Goal: Information Seeking & Learning: Learn about a topic

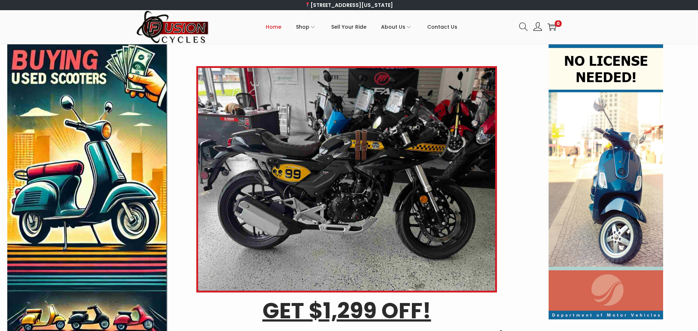
click at [273, 27] on span "Home" at bounding box center [274, 27] width 16 height 18
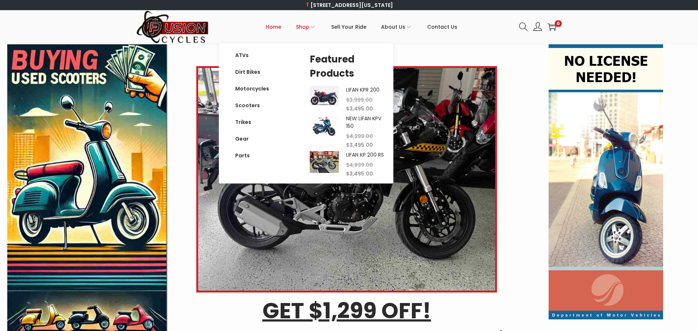
click at [322, 106] on div "LIFAN KPR 200 $ 3,999.00 Original price was: $3,999.00. $ 3,495.00 Current pric…" at bounding box center [347, 99] width 75 height 27
click at [253, 105] on link "Scooters" at bounding box center [252, 105] width 48 height 17
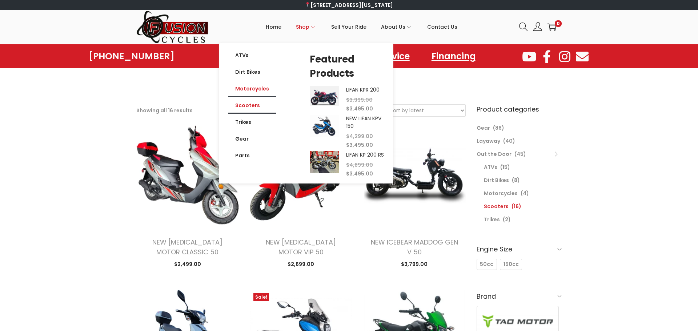
click at [262, 90] on link "Motorcycles" at bounding box center [252, 88] width 48 height 17
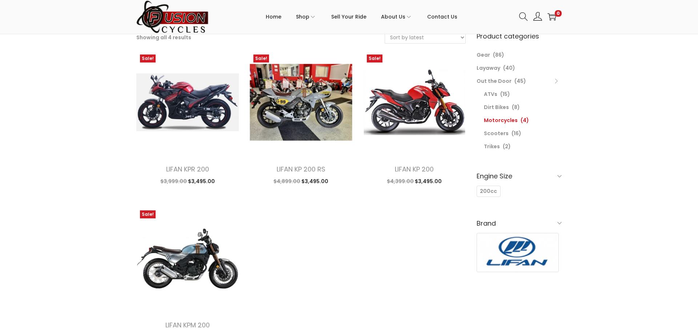
scroll to position [72, 0]
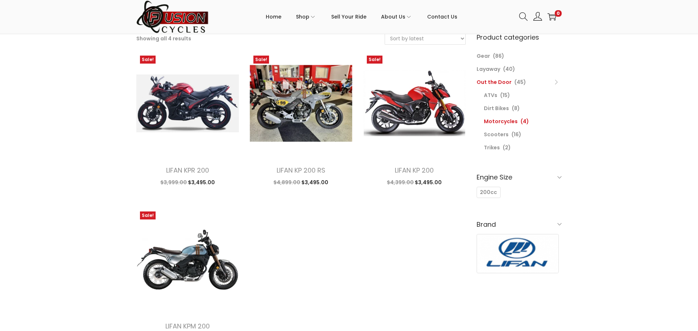
click at [498, 84] on link "Out the Door" at bounding box center [494, 82] width 35 height 7
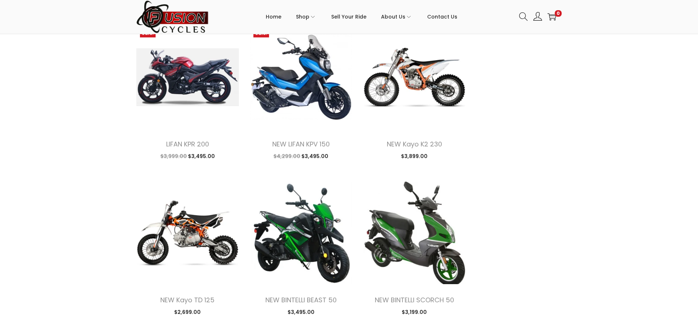
scroll to position [758, 0]
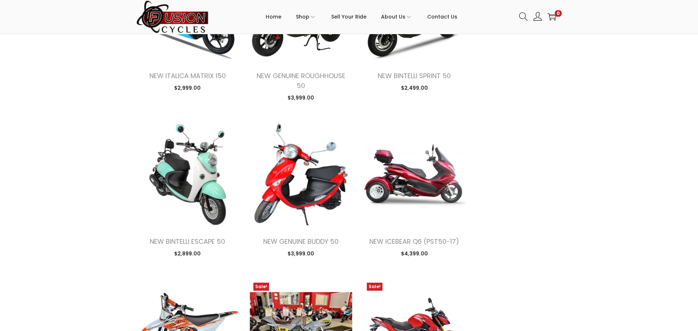
scroll to position [1290, 0]
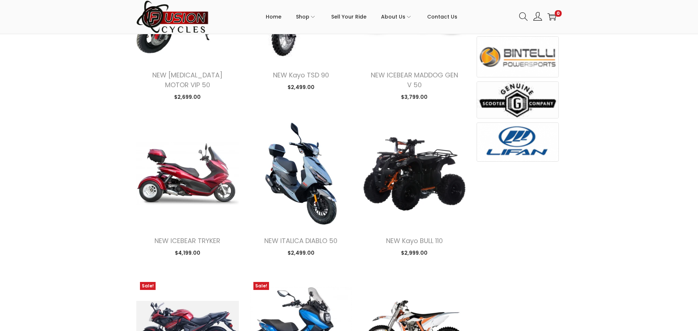
scroll to position [207, 0]
